Goal: Use online tool/utility: Utilize a website feature to perform a specific function

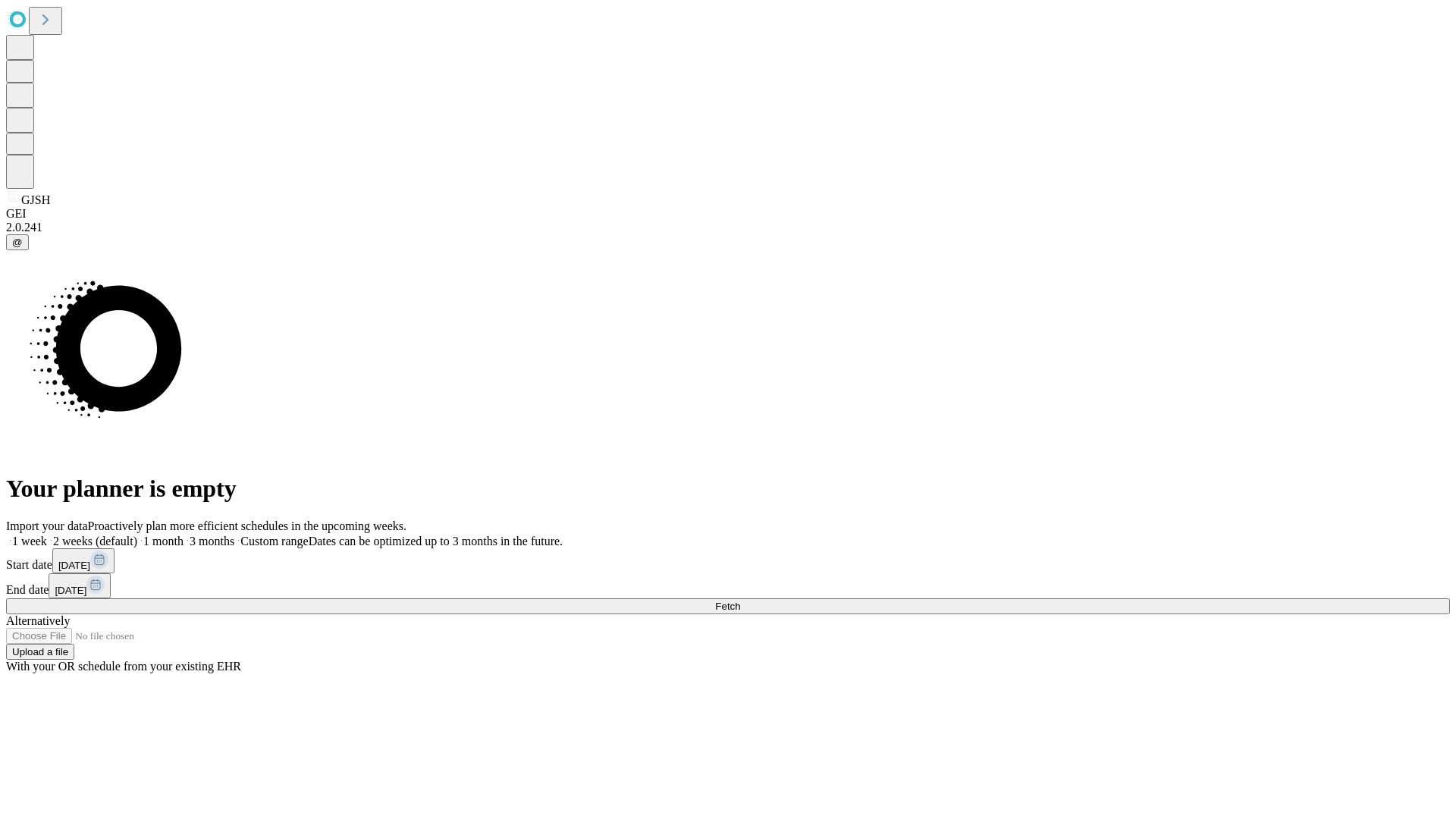
click at [741, 600] on span "Fetch" at bounding box center [728, 606] width 25 height 12
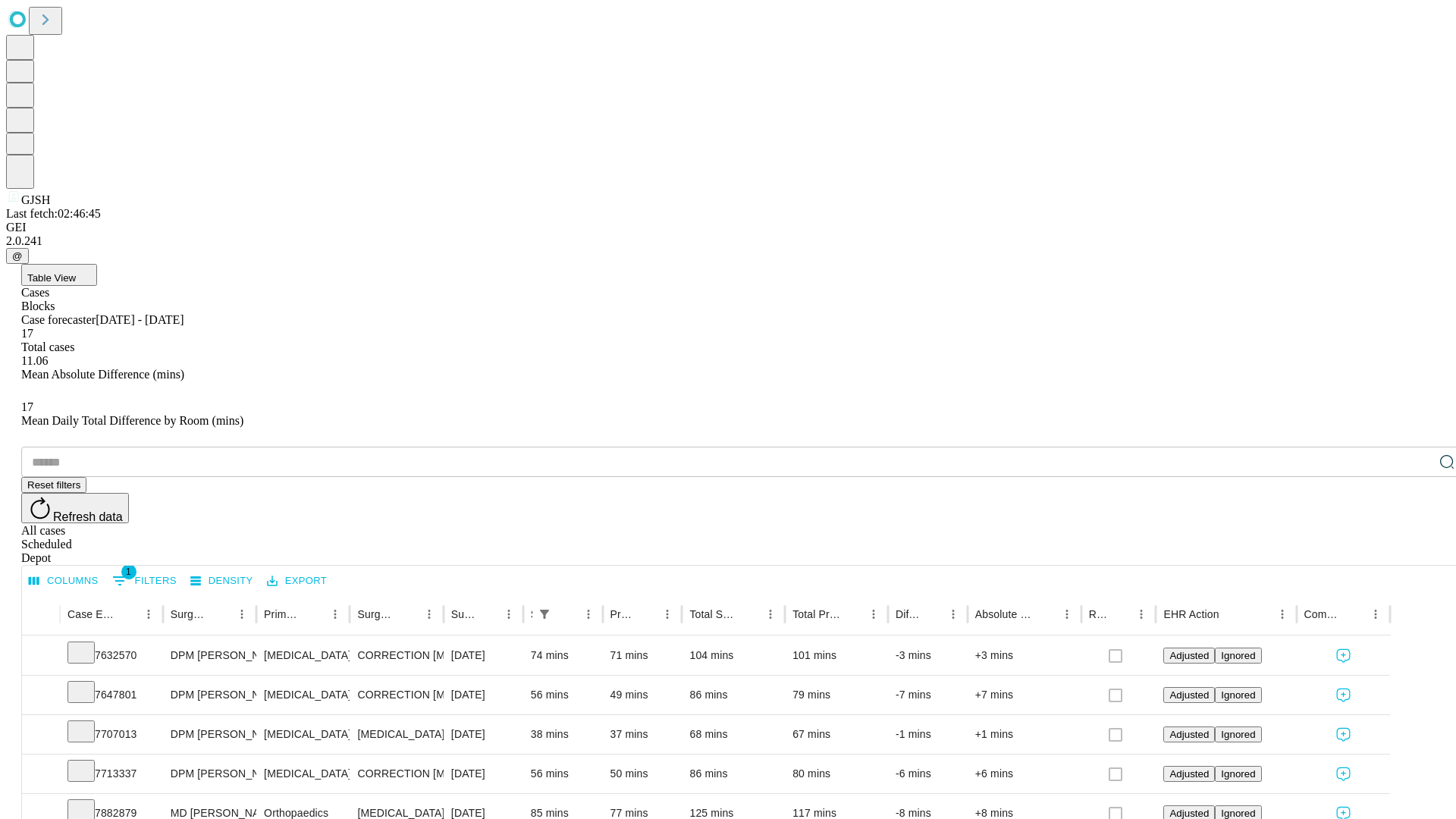
click at [76, 272] on span "Table View" at bounding box center [52, 278] width 48 height 12
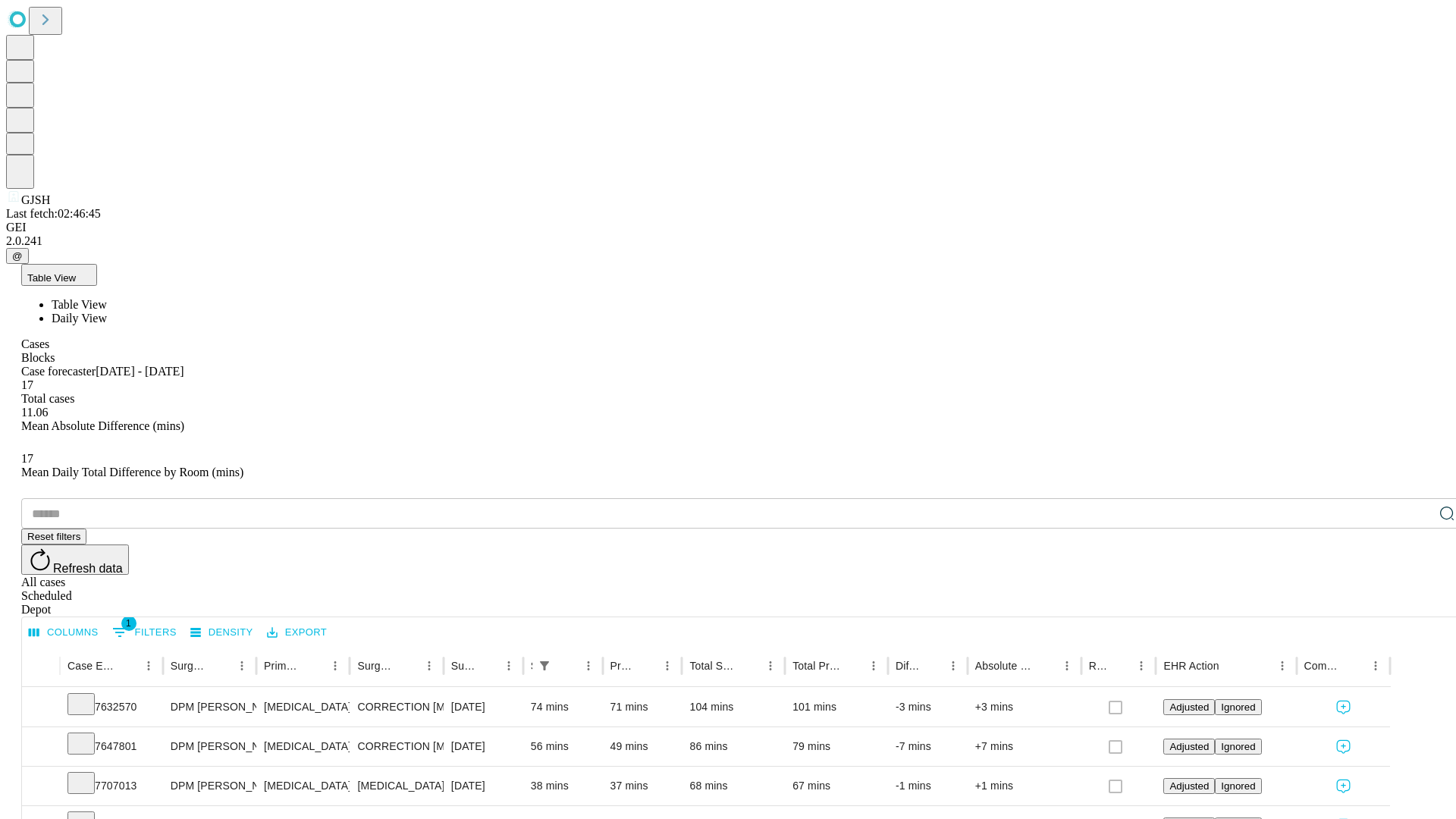
click at [107, 312] on span "Daily View" at bounding box center [79, 318] width 55 height 13
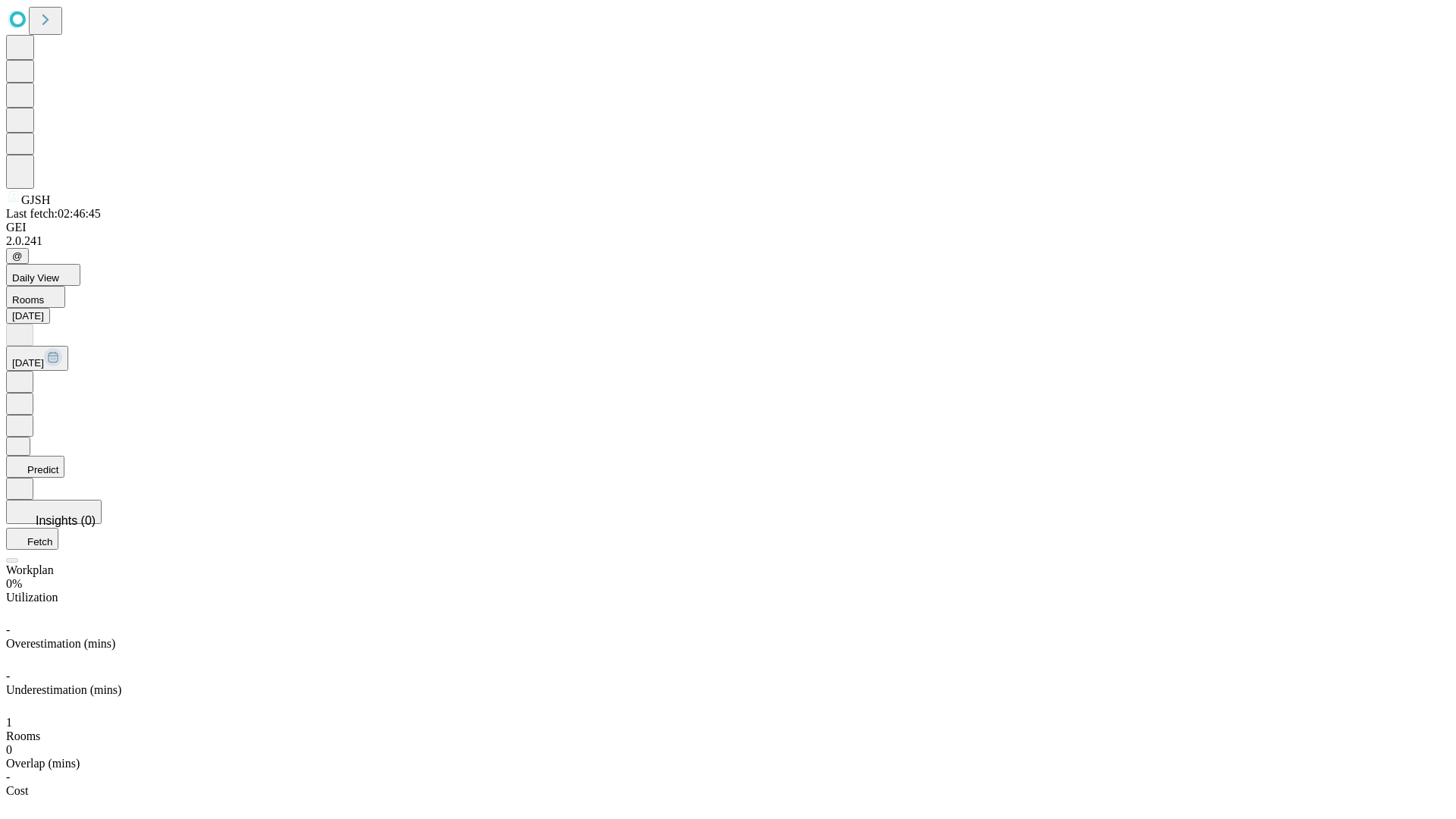
click at [64, 456] on button "Predict" at bounding box center [35, 467] width 58 height 22
